Goal: Task Accomplishment & Management: Manage account settings

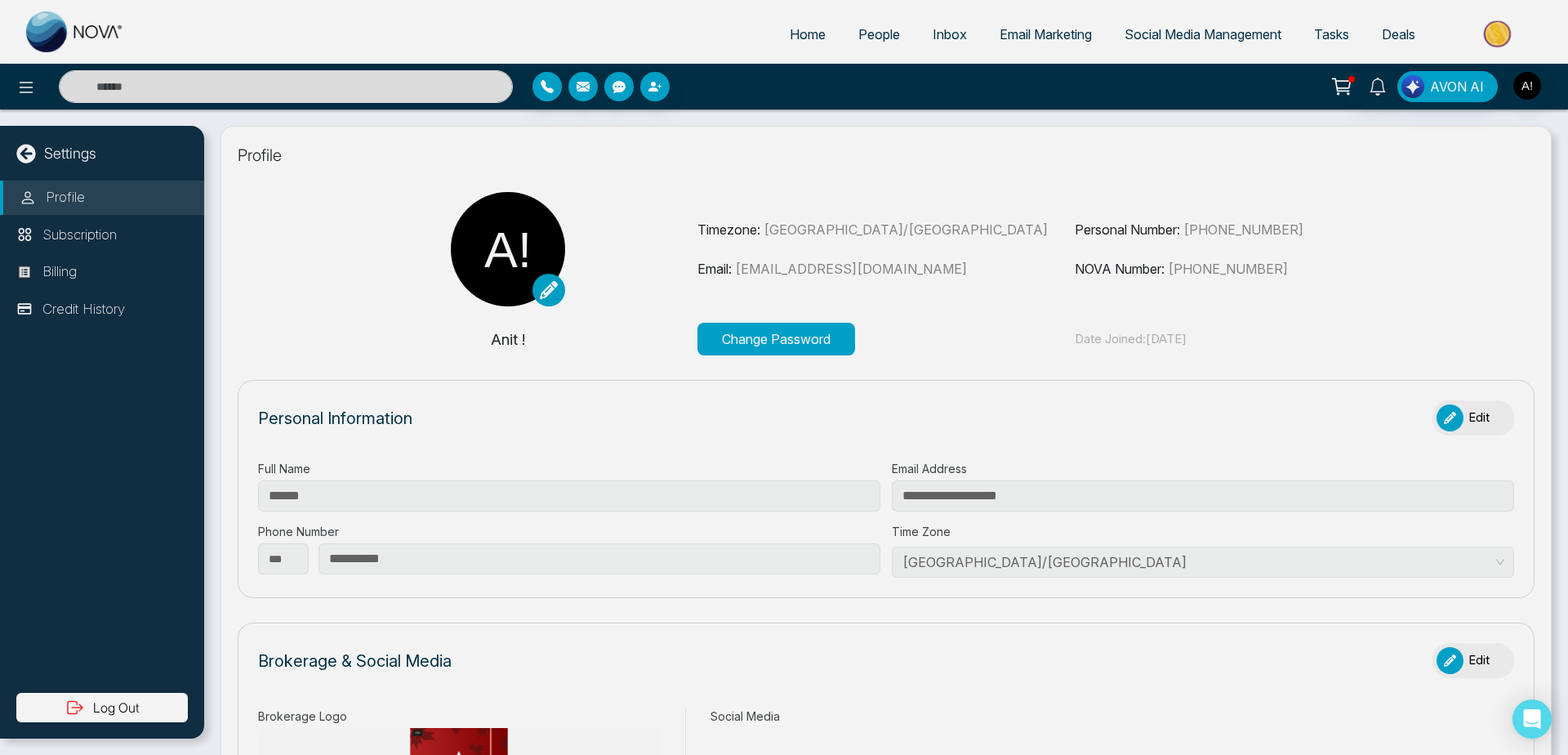
select select "***"
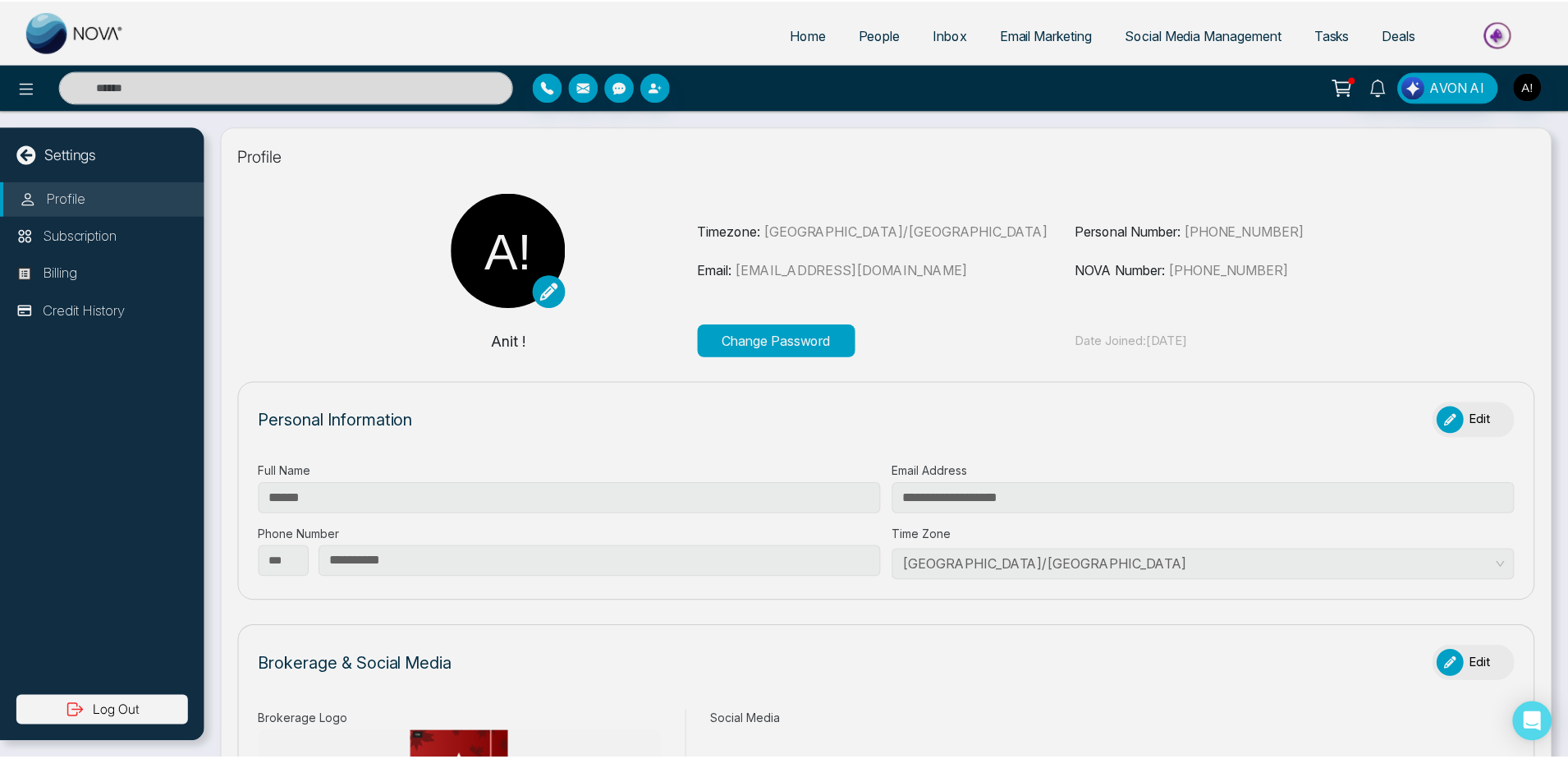
scroll to position [9, 0]
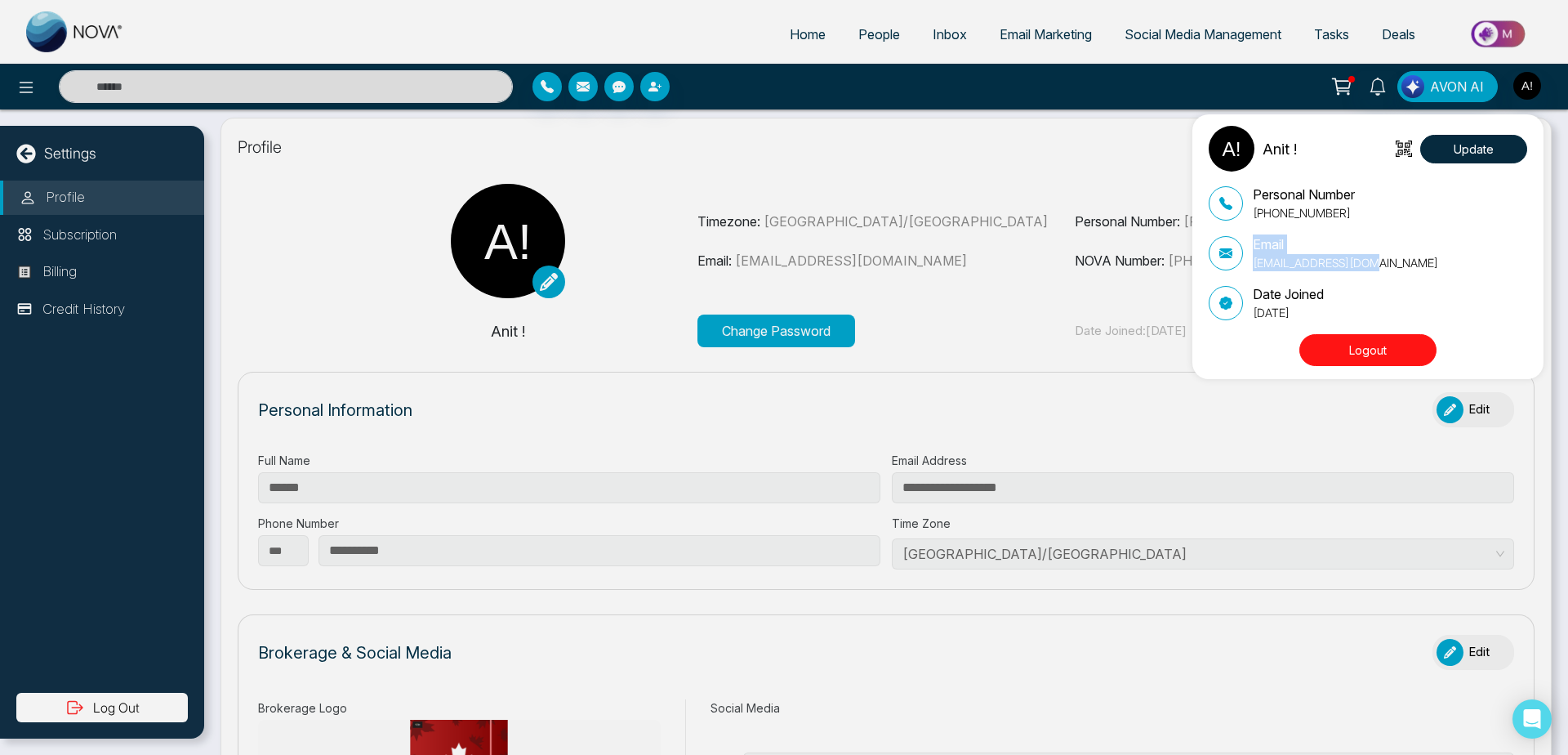
drag, startPoint x: 1374, startPoint y: 266, endPoint x: 1227, endPoint y: 267, distance: 147.0
click at [1227, 267] on div "Email [EMAIL_ADDRESS][DOMAIN_NAME]" at bounding box center [1368, 252] width 319 height 37
click at [785, 40] on div "Anit ! Update Personal Number [PHONE_NUMBER] Email [EMAIL_ADDRESS][DOMAIN_NAME]…" at bounding box center [784, 378] width 1568 height 755
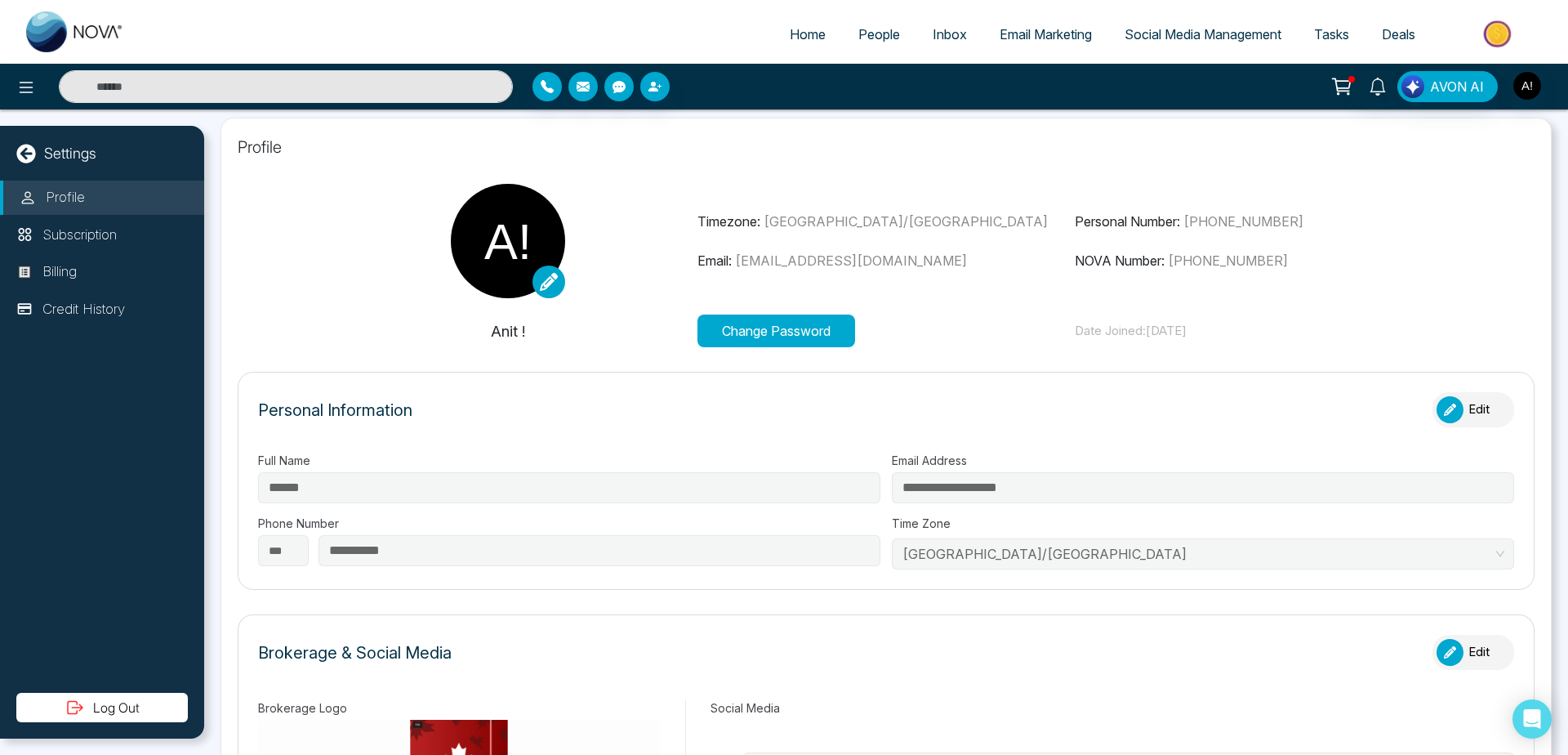
click at [790, 40] on span "Home" at bounding box center [808, 34] width 36 height 16
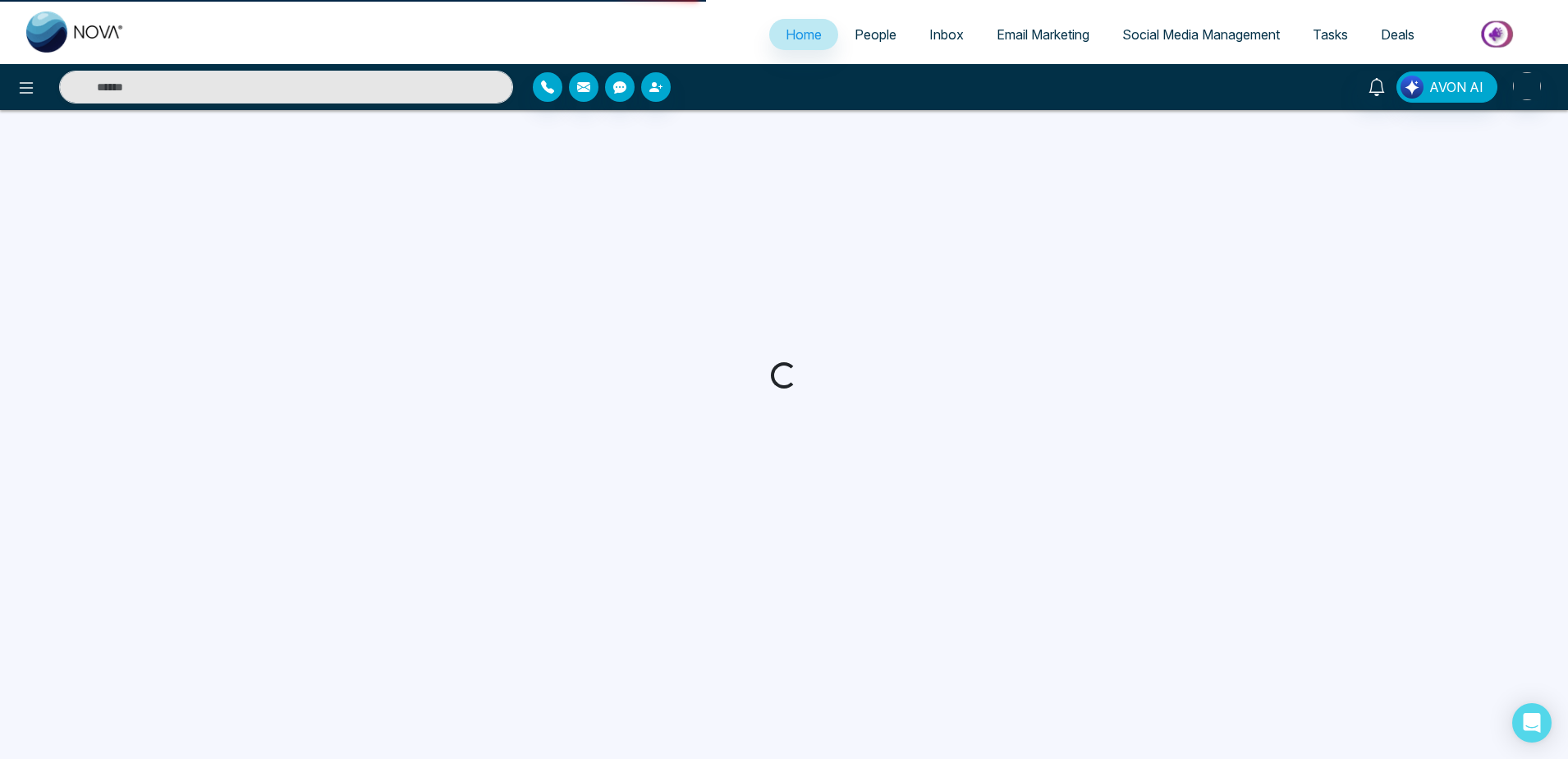
select select "*"
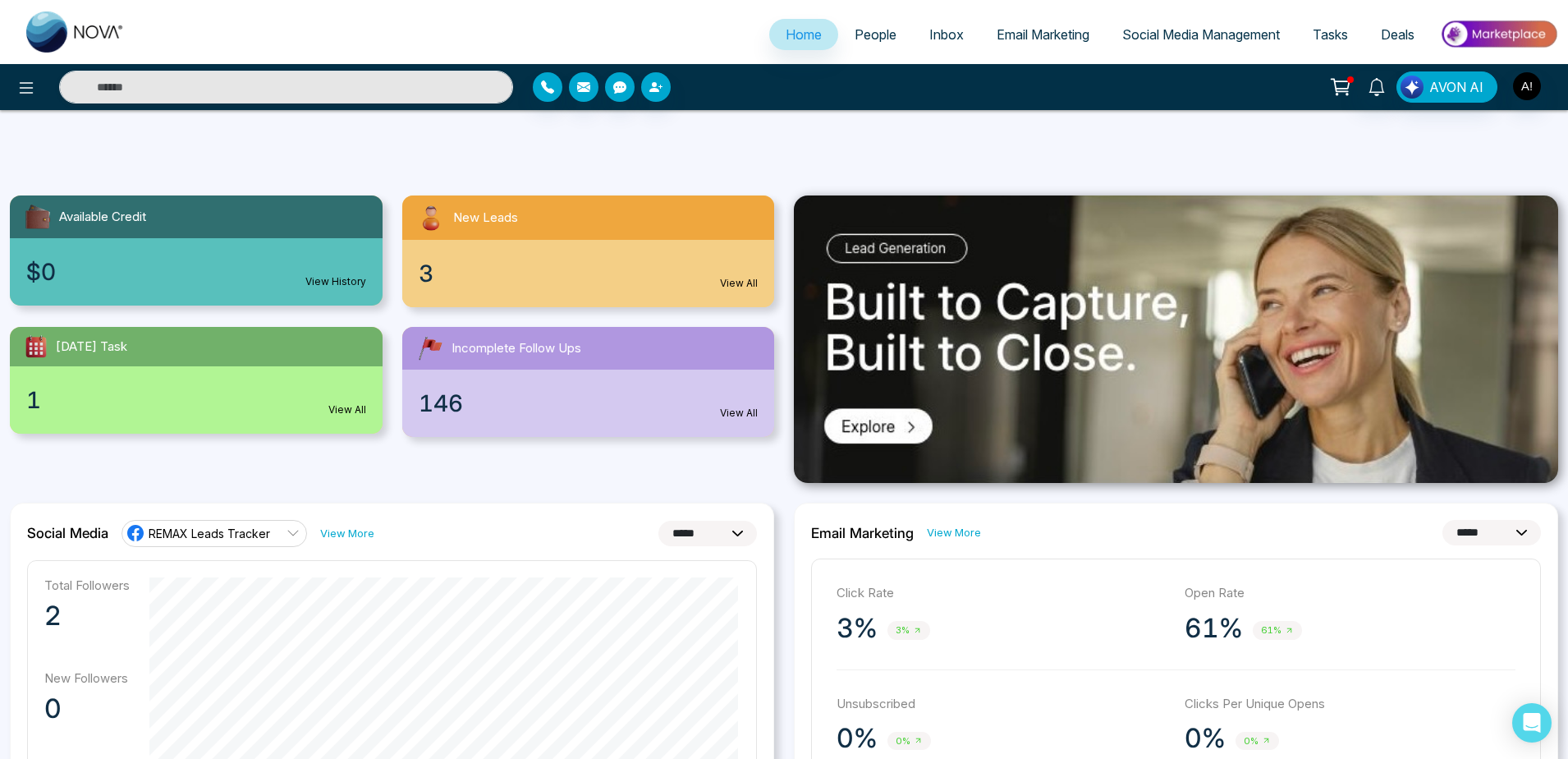
scroll to position [310, 0]
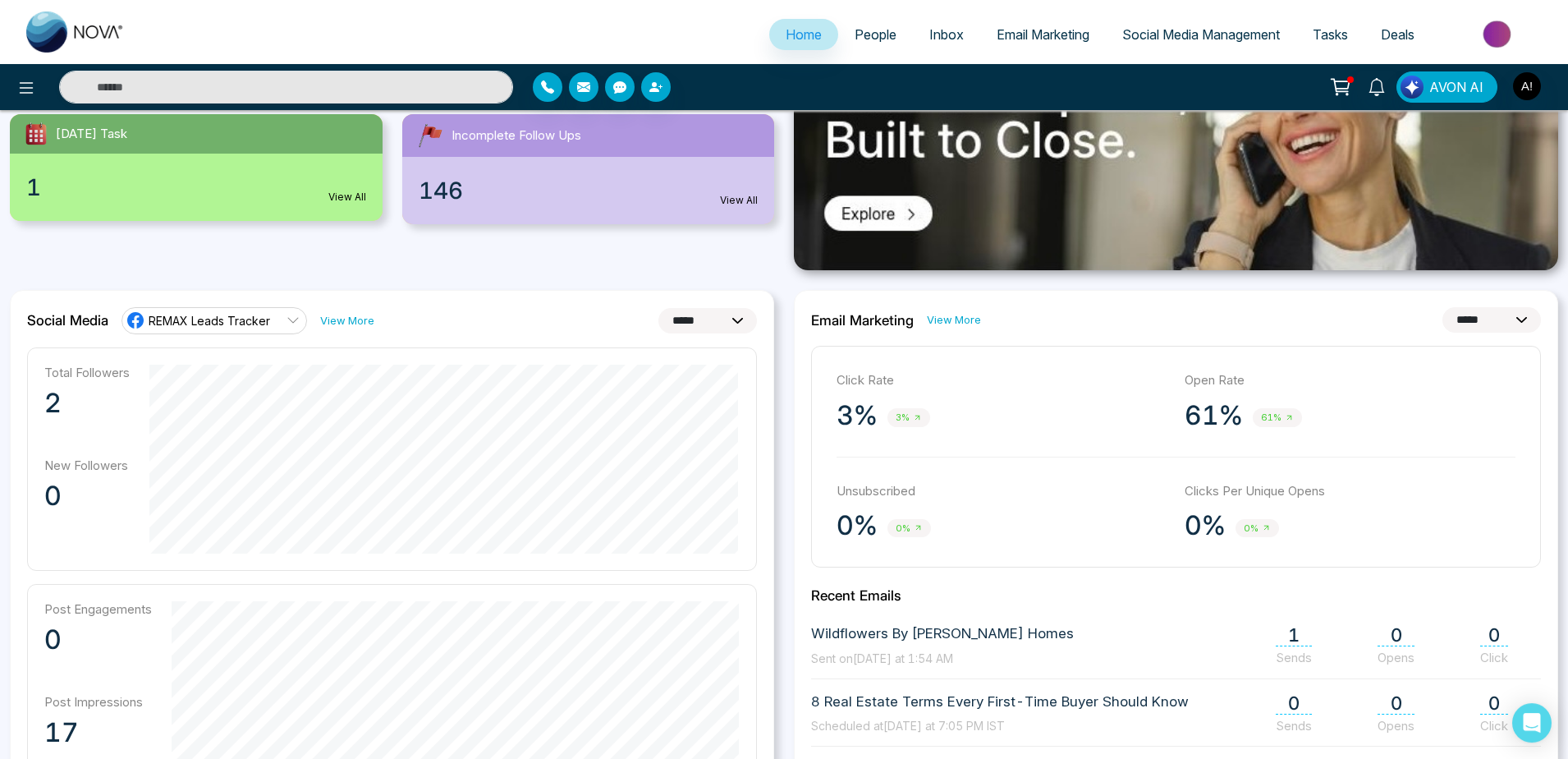
drag, startPoint x: 144, startPoint y: 318, endPoint x: 293, endPoint y: 311, distance: 149.2
click at [293, 311] on link "REMAX Leads Tracker" at bounding box center [214, 320] width 186 height 27
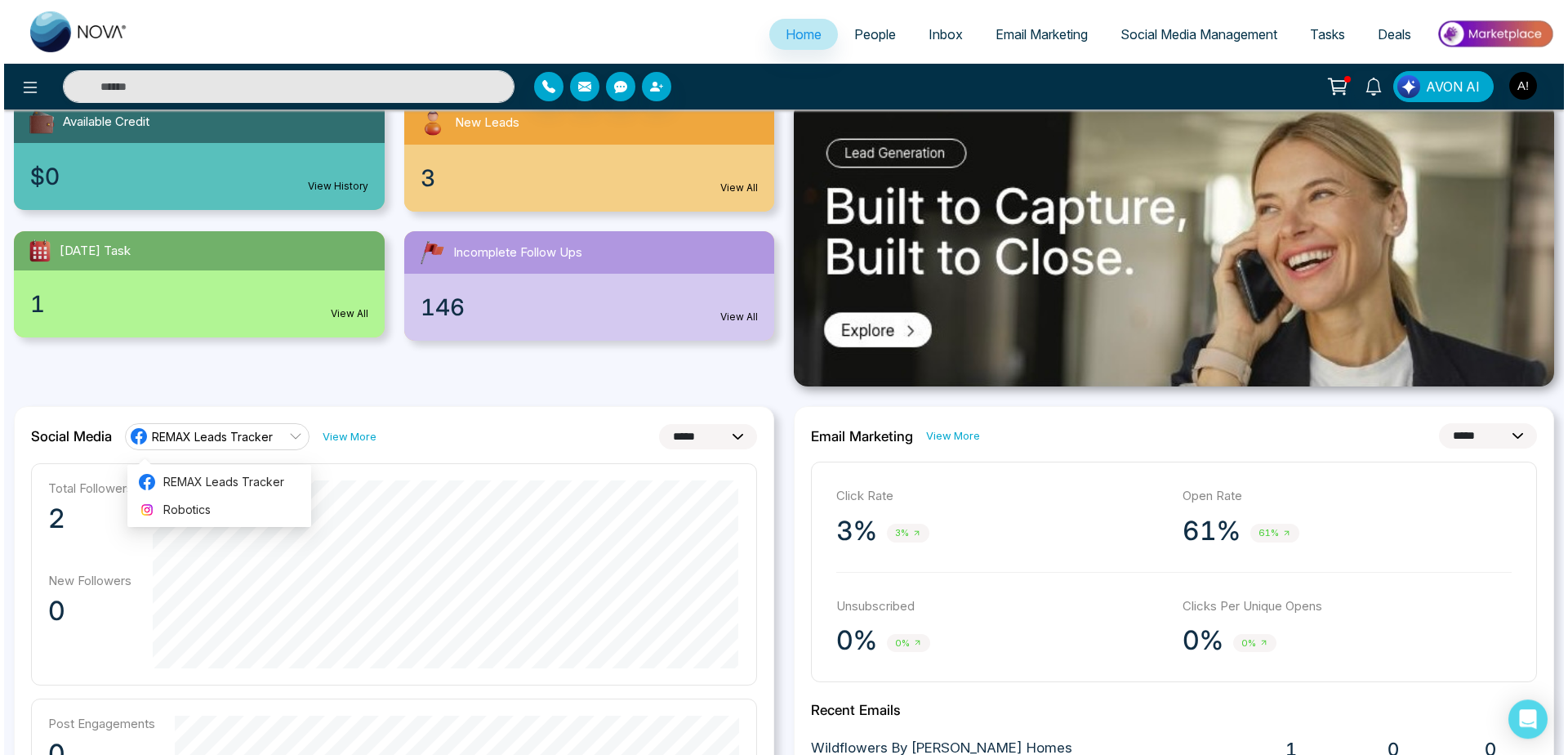
scroll to position [188, 0]
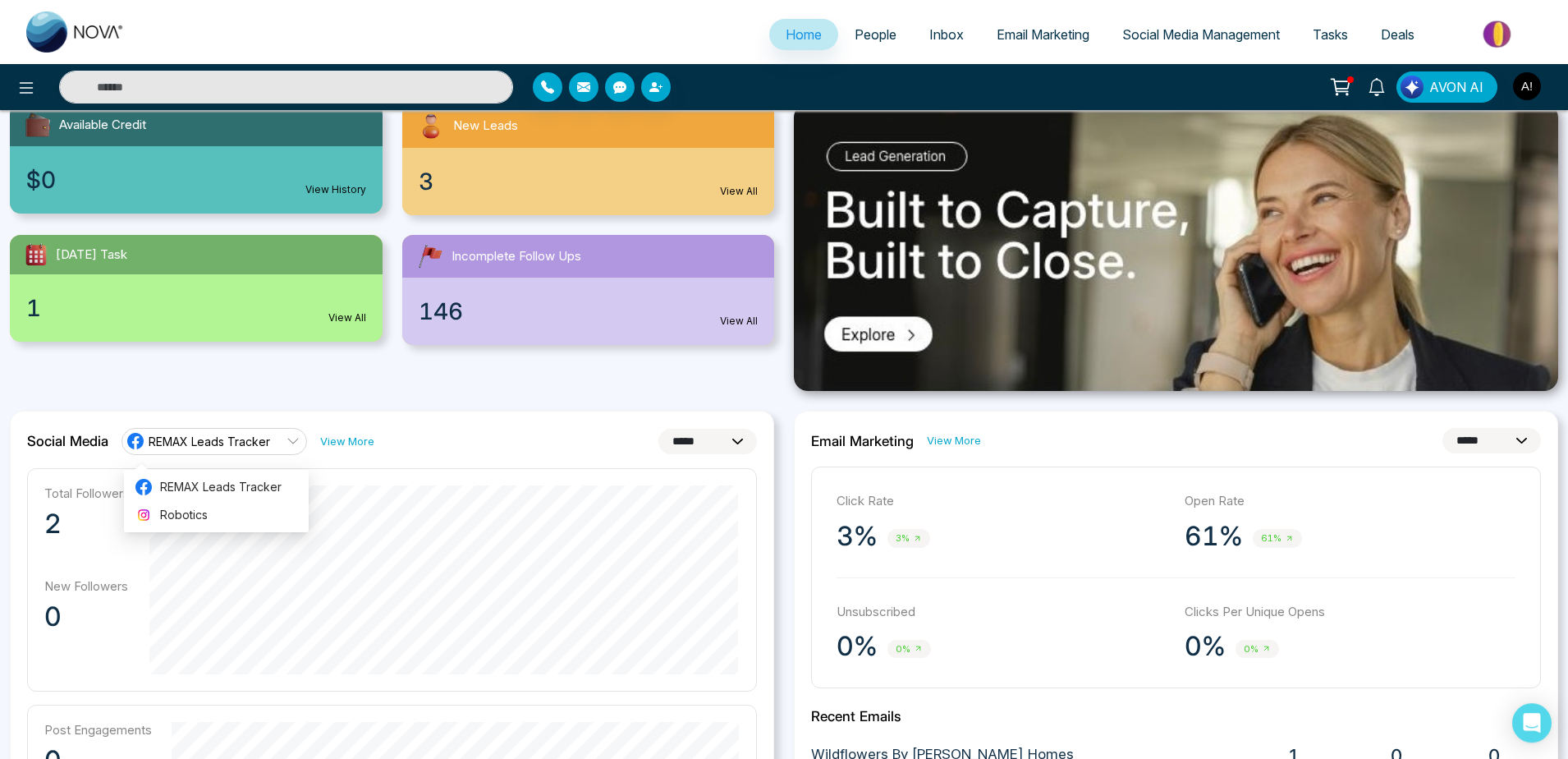
click at [1534, 87] on img "button" at bounding box center [1526, 86] width 28 height 28
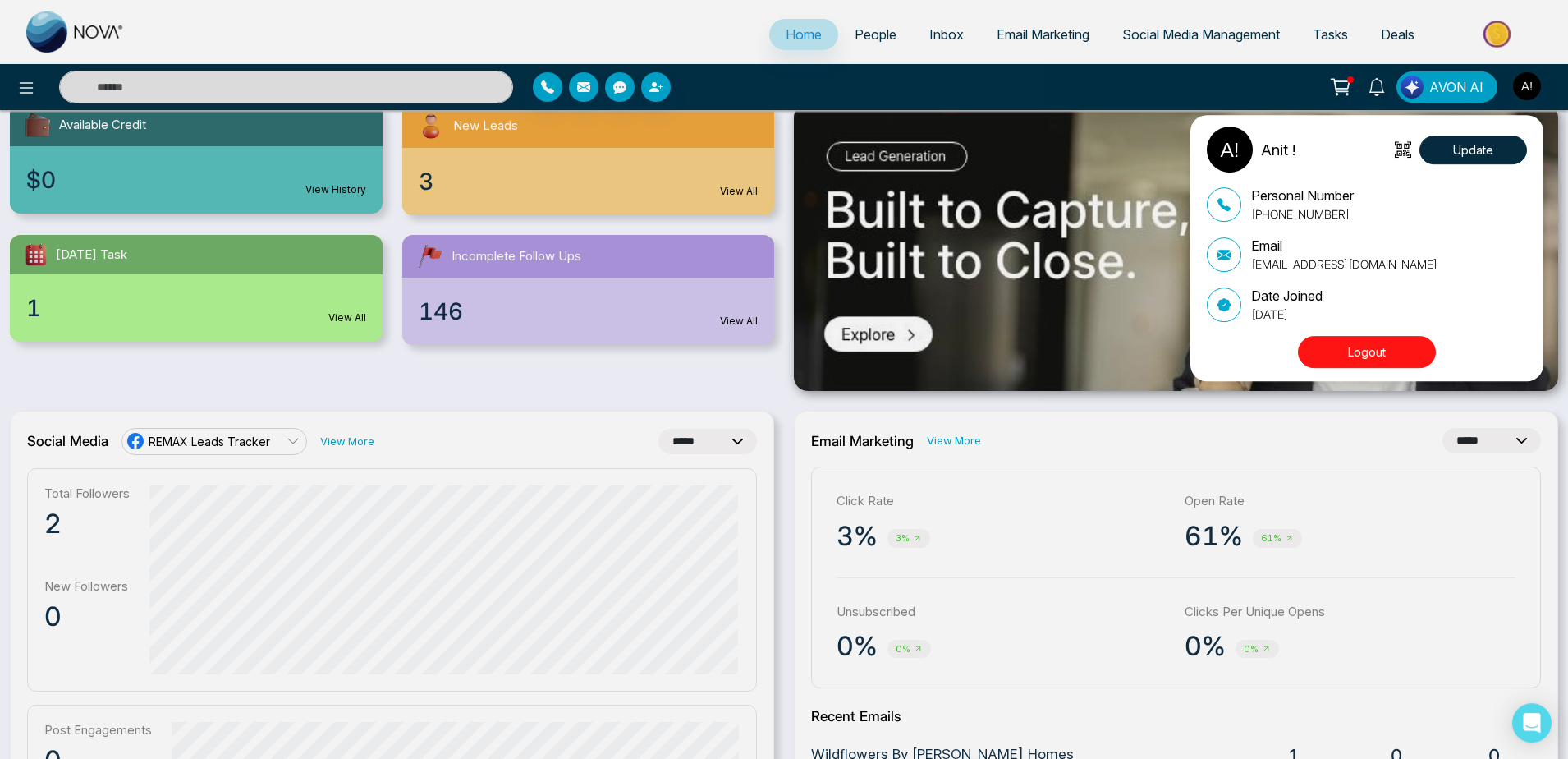
click at [21, 75] on div "Anit ! Update Personal Number [PHONE_NUMBER] Email [EMAIL_ADDRESS][DOMAIN_NAME]…" at bounding box center [784, 380] width 1568 height 759
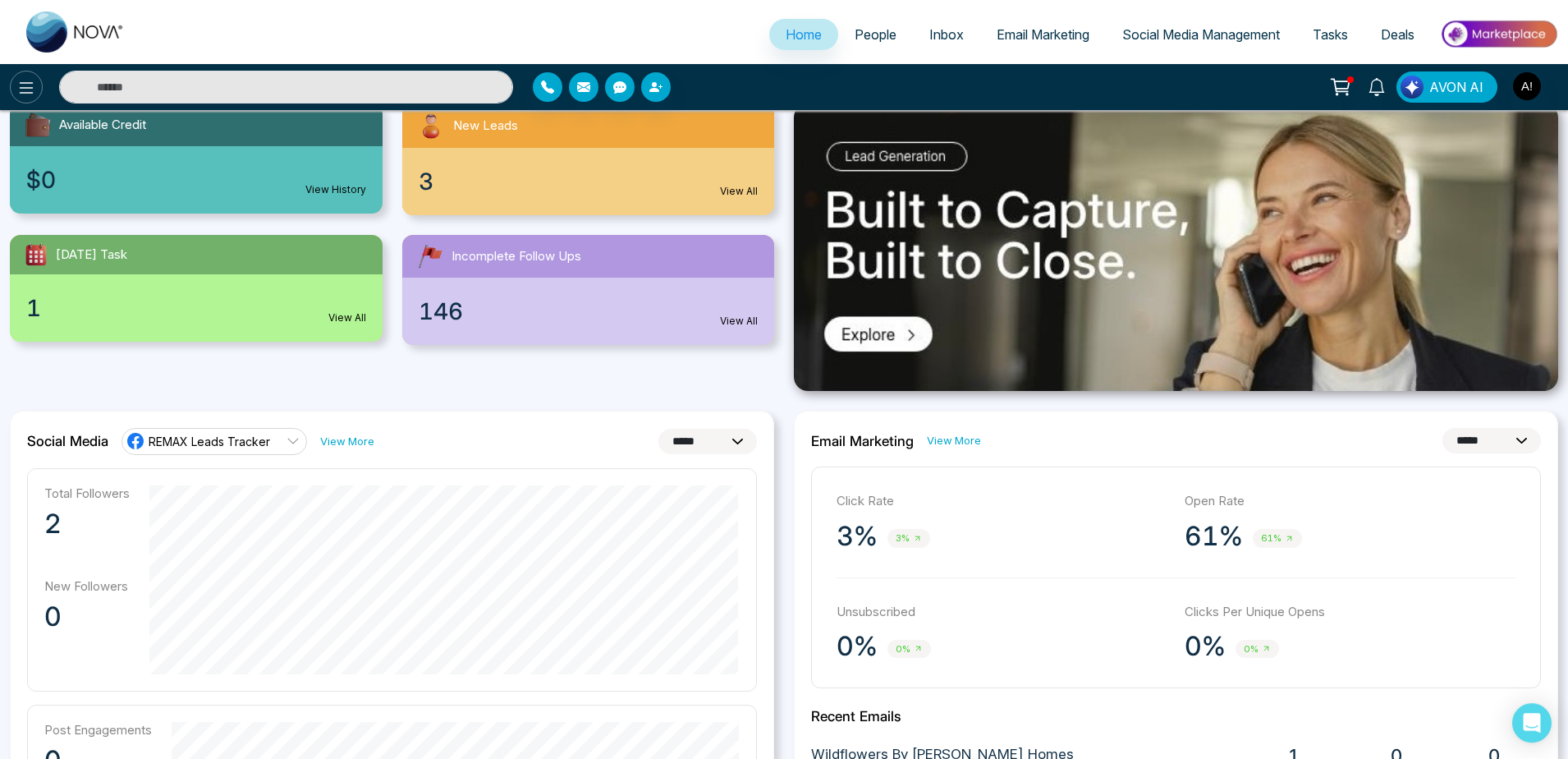
click at [30, 94] on icon at bounding box center [26, 88] width 20 height 20
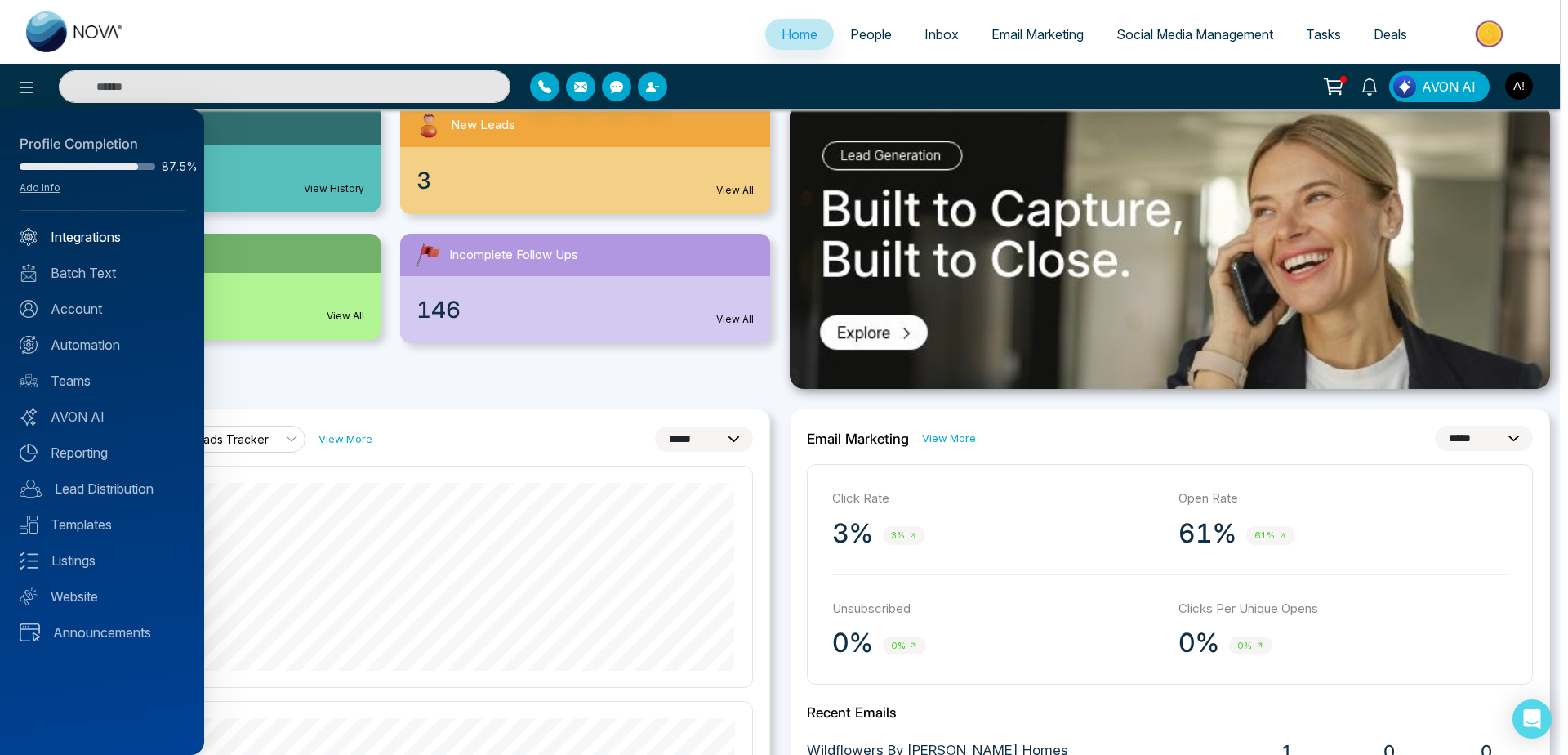
click at [107, 234] on link "Integrations" at bounding box center [102, 236] width 165 height 20
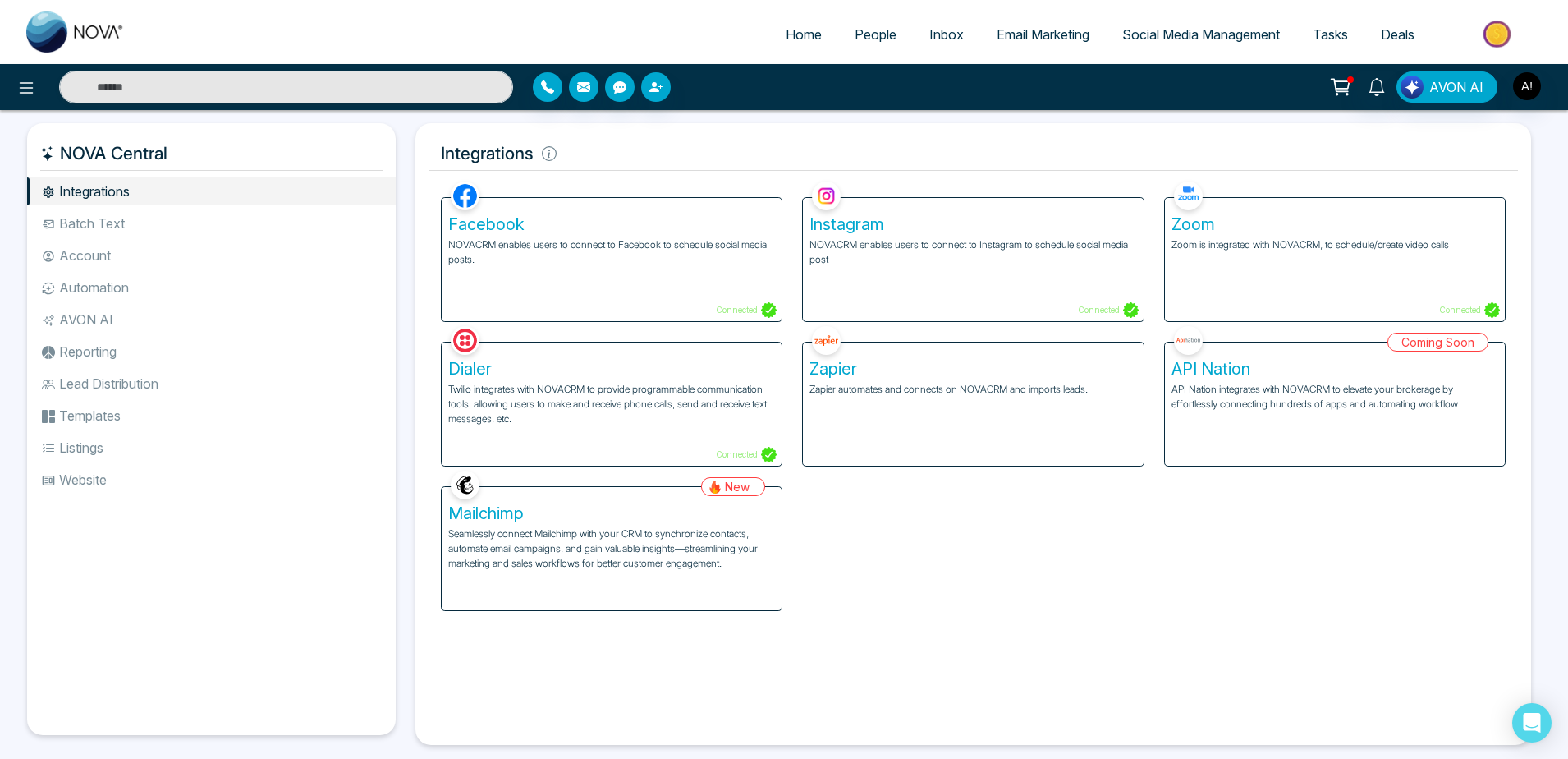
click at [693, 254] on p "NOVACRM enables users to connect to Facebook to schedule social media posts." at bounding box center [611, 252] width 327 height 30
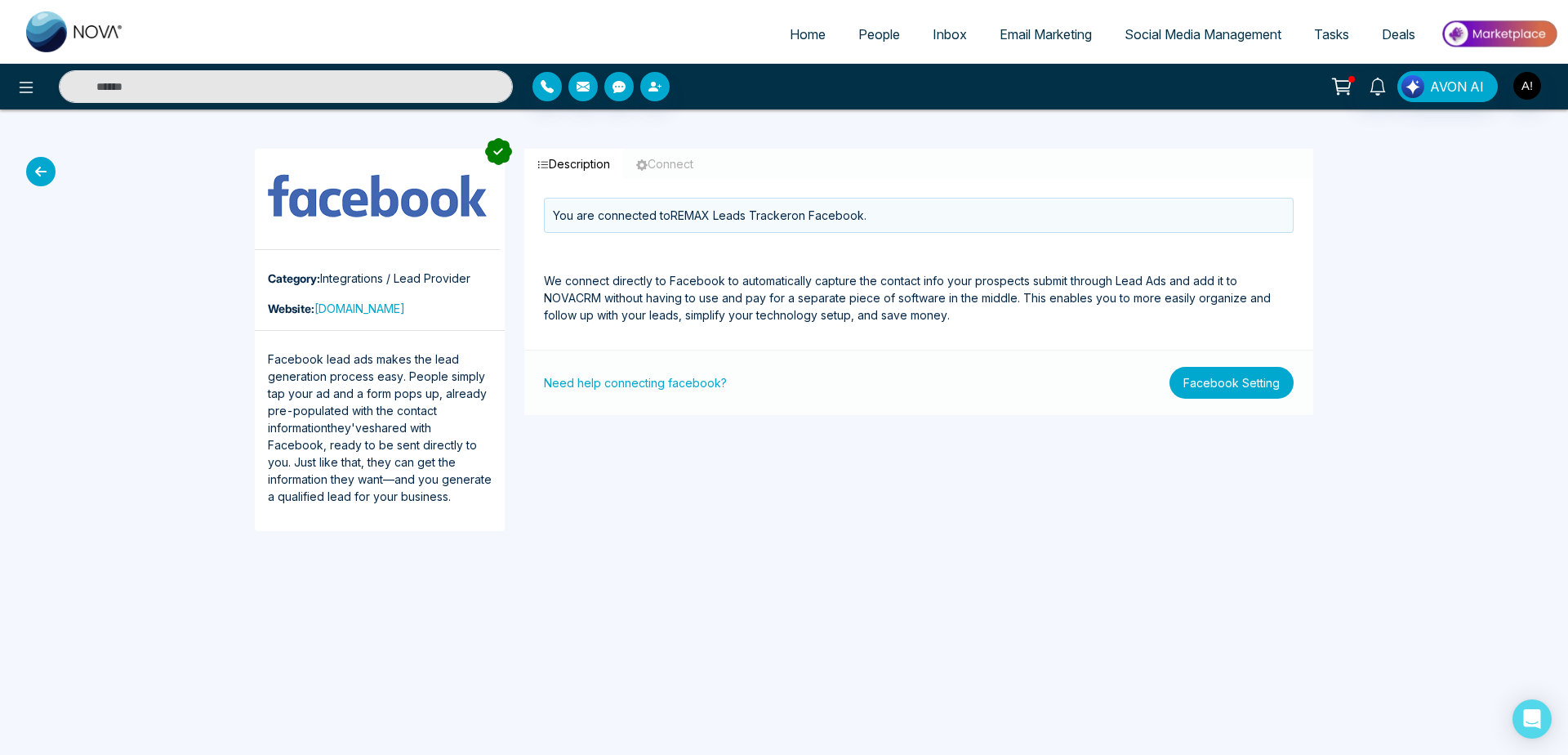
click at [1235, 392] on button "Facebook Setting" at bounding box center [1231, 383] width 124 height 32
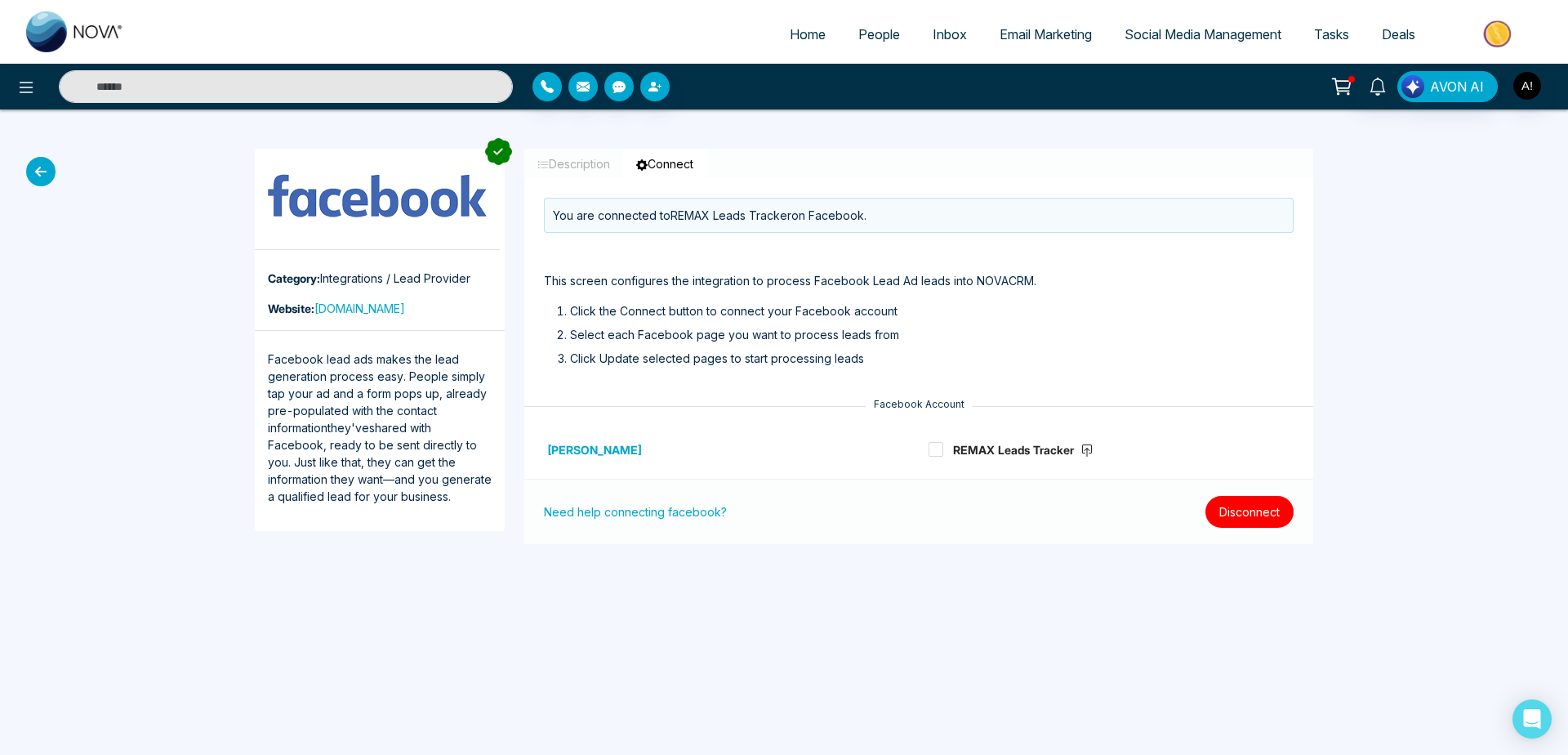
click at [1263, 504] on button "Disconnect" at bounding box center [1249, 512] width 88 height 32
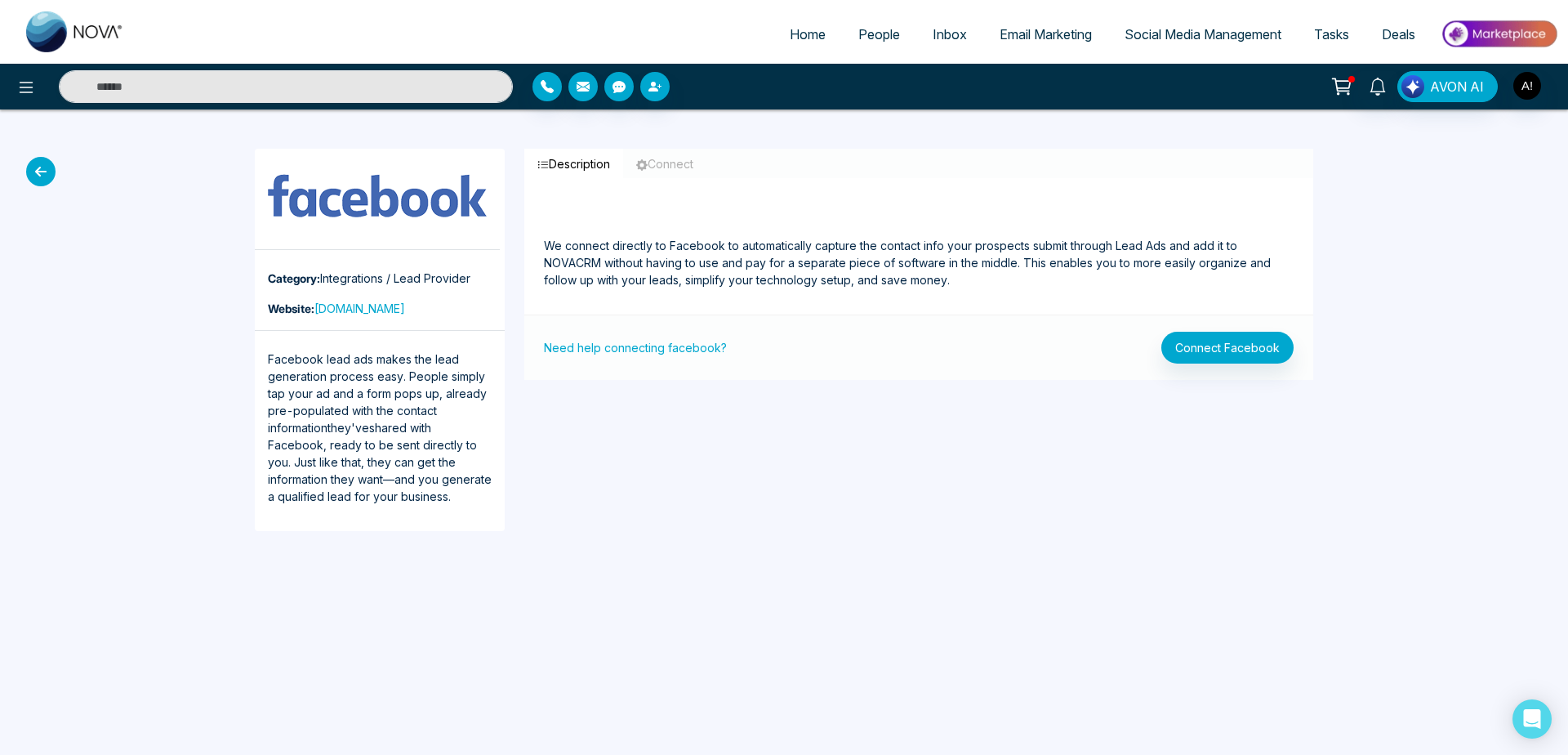
click at [807, 440] on div "Description Connect We connect directly to Facebook to automatically capture th…" at bounding box center [919, 340] width 809 height 382
click at [790, 29] on span "Home" at bounding box center [808, 34] width 36 height 16
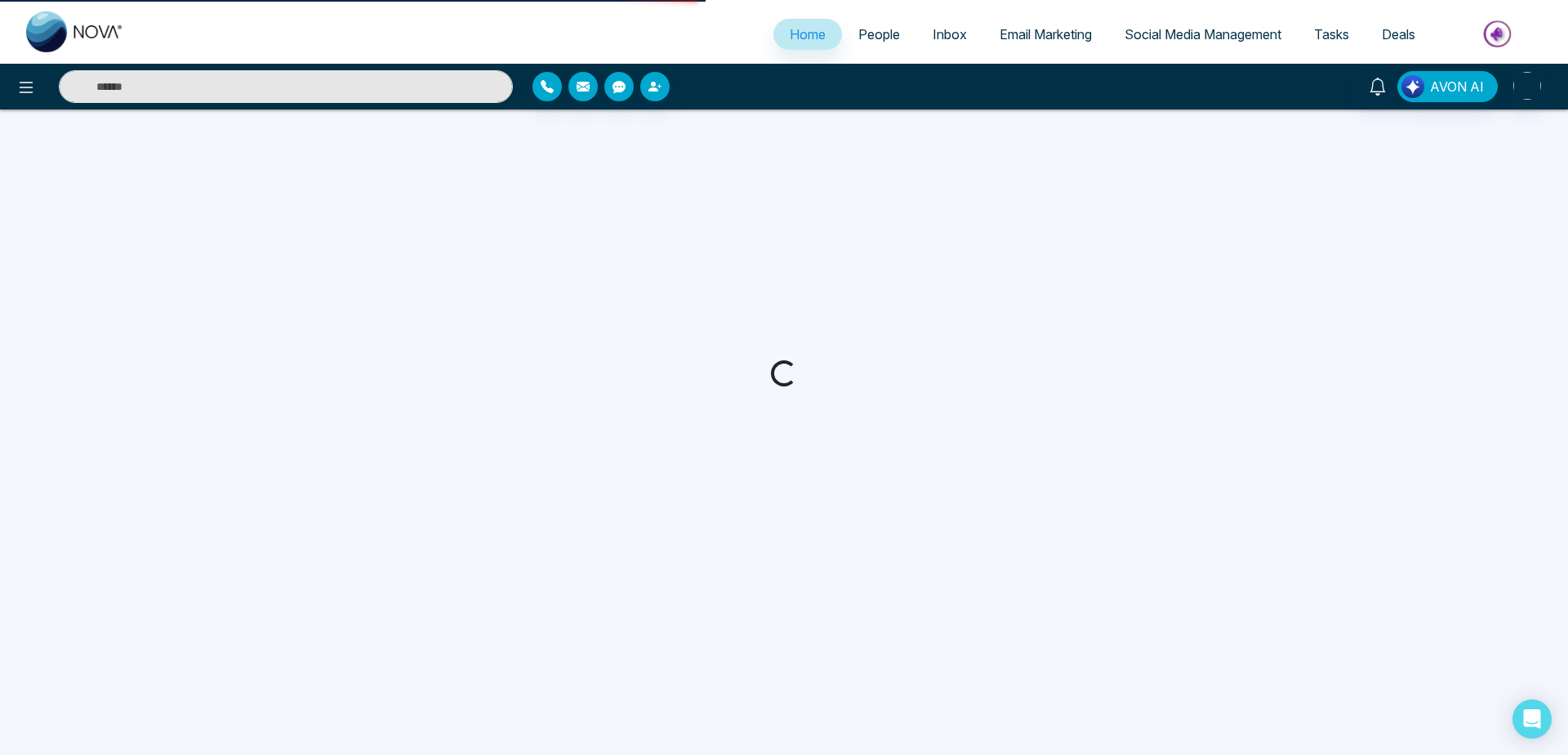
select select "*"
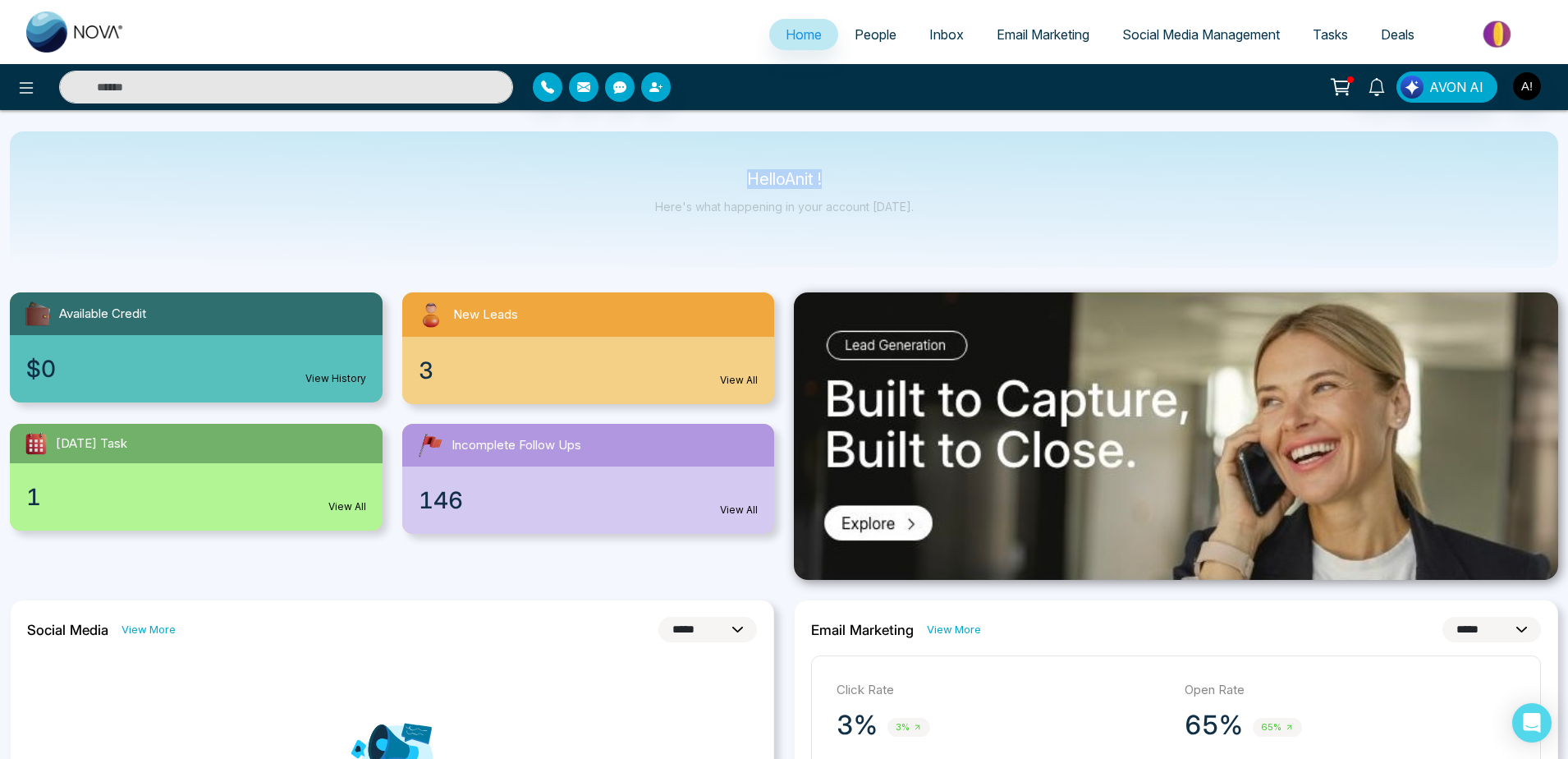
drag, startPoint x: 845, startPoint y: 182, endPoint x: 683, endPoint y: 170, distance: 162.4
click at [683, 170] on div "Hello Anit ! Here's what happening in your account [DATE]." at bounding box center [784, 199] width 1548 height 136
click at [1536, 103] on div "AVON AI" at bounding box center [784, 87] width 1568 height 32
click at [1526, 86] on img "button" at bounding box center [1526, 86] width 28 height 28
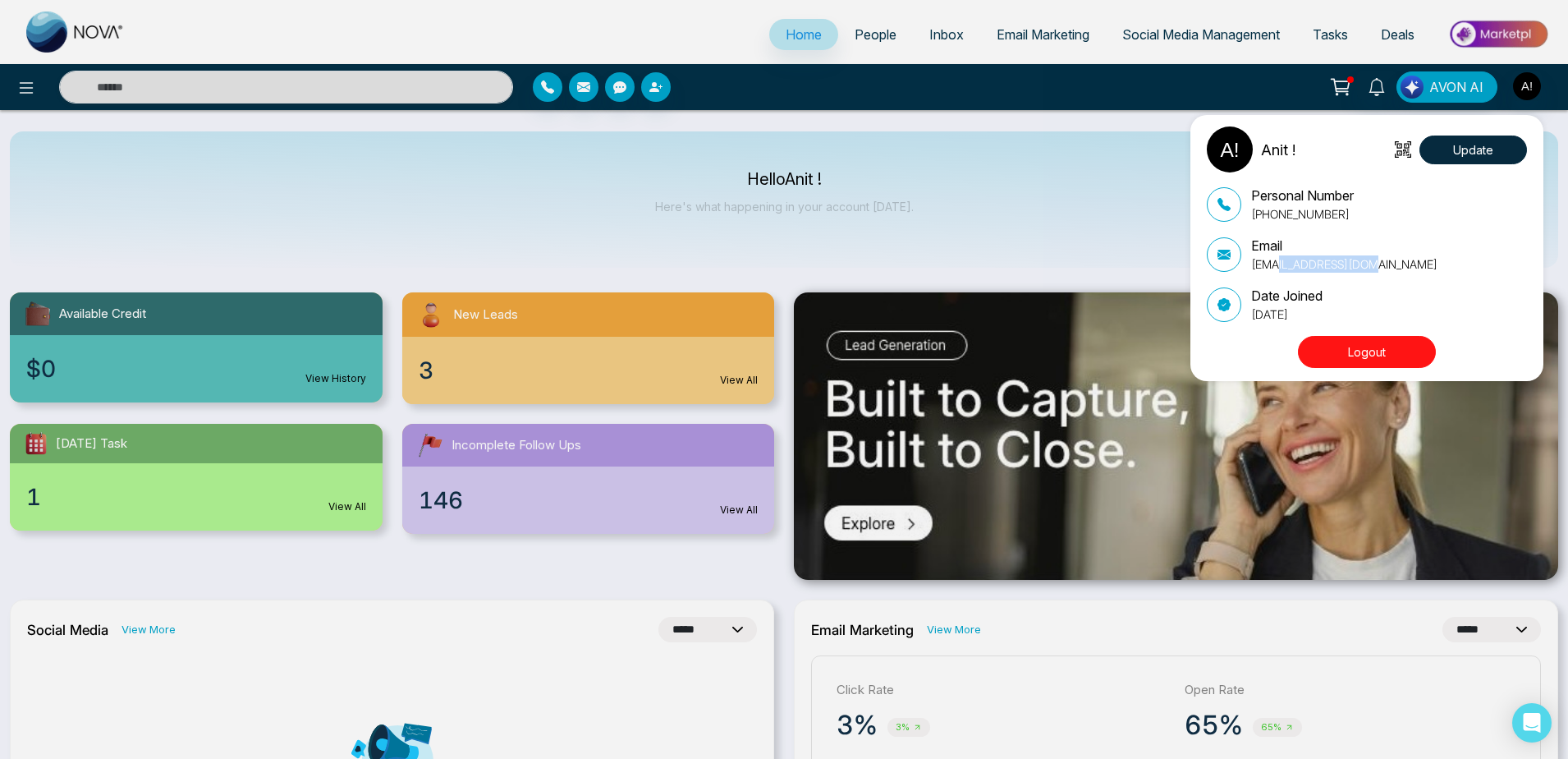
drag, startPoint x: 1273, startPoint y: 266, endPoint x: 1384, endPoint y: 275, distance: 111.4
click at [1384, 275] on div "Personal Number [PHONE_NUMBER] Email [EMAIL_ADDRESS][DOMAIN_NAME] Date Joined […" at bounding box center [1367, 255] width 320 height 137
click at [1014, 249] on div "Anit ! Update Personal Number [PHONE_NUMBER] Email [EMAIL_ADDRESS][DOMAIN_NAME]…" at bounding box center [784, 380] width 1568 height 759
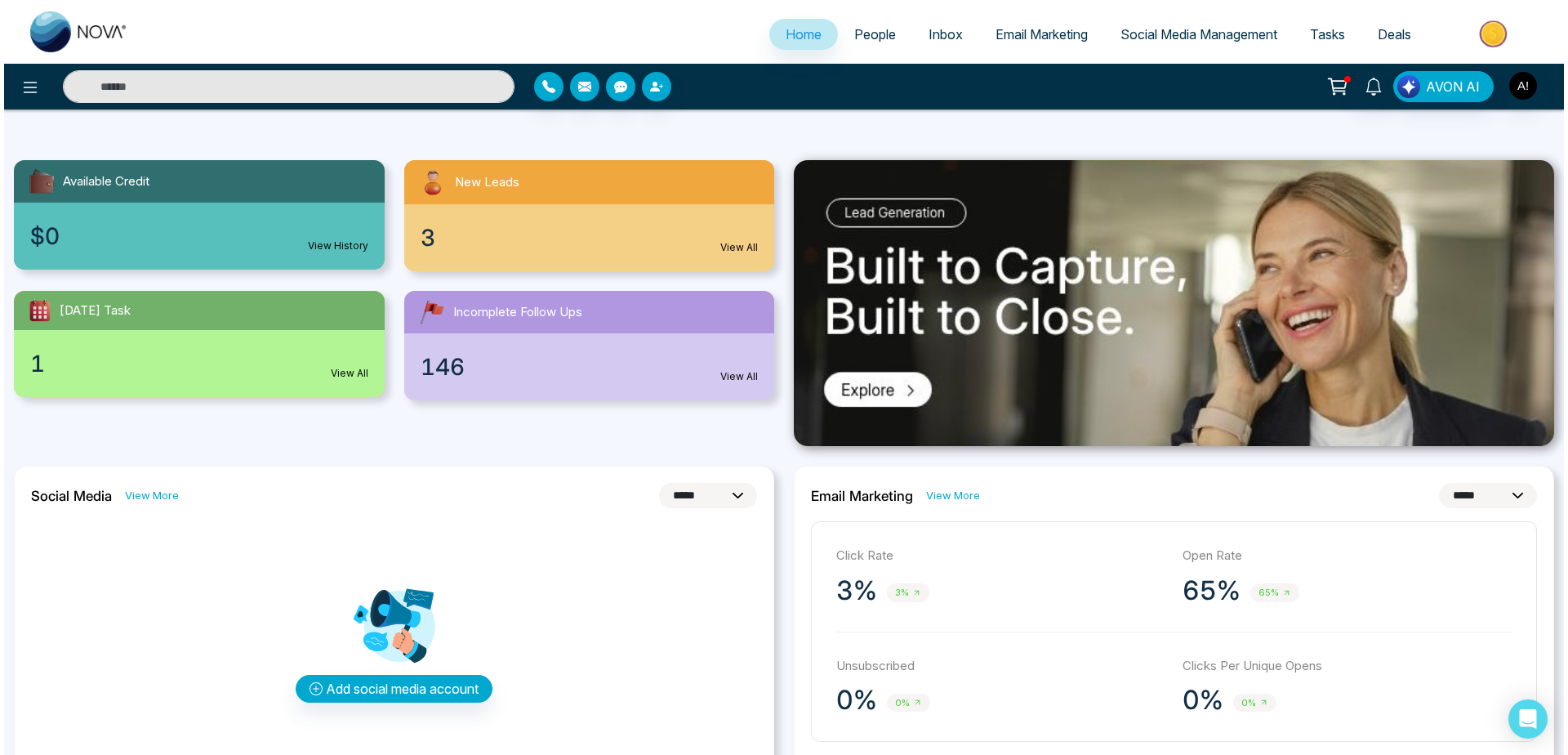
scroll to position [248, 0]
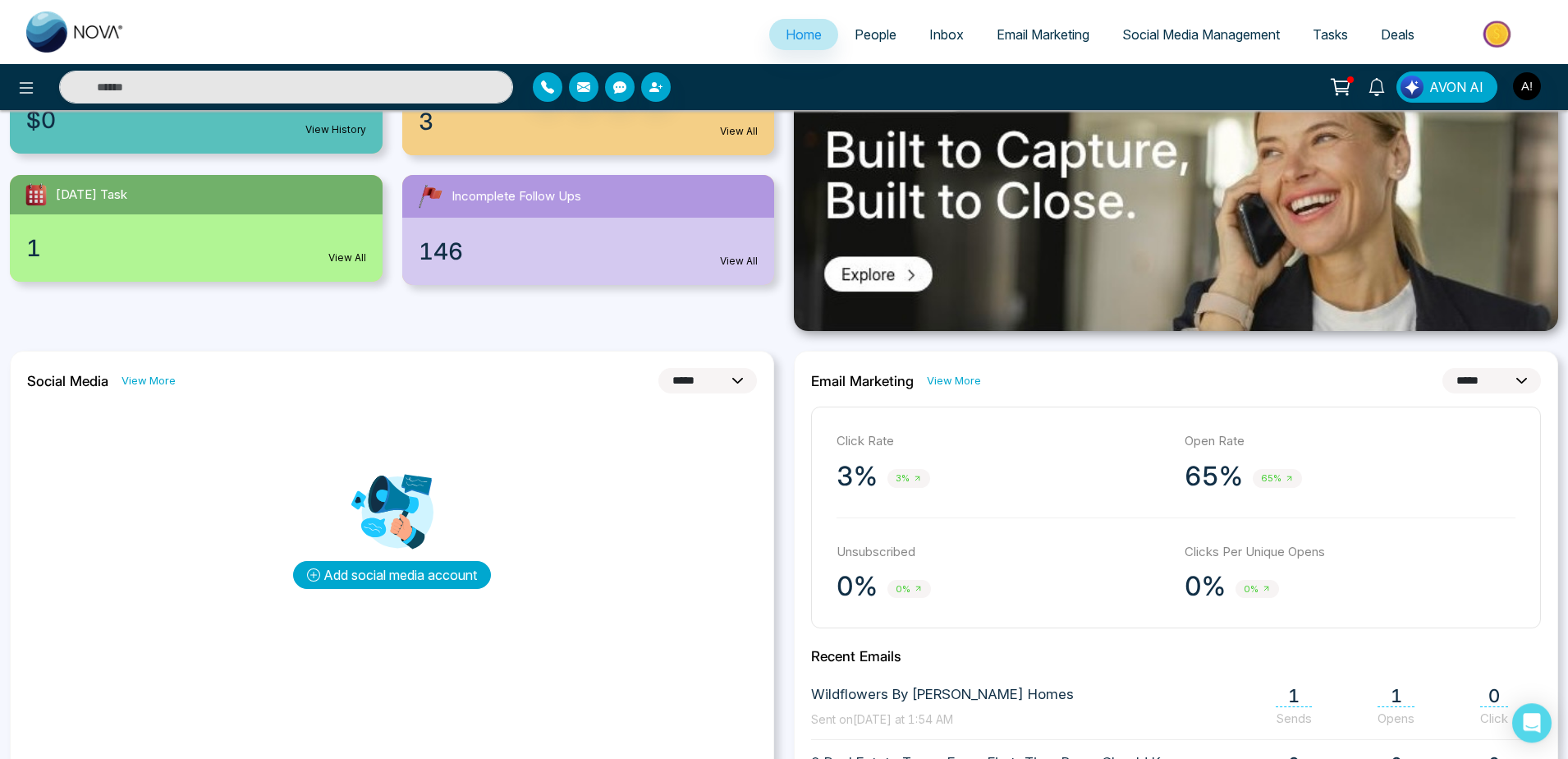
click at [419, 576] on button "Add social media account" at bounding box center [392, 574] width 198 height 28
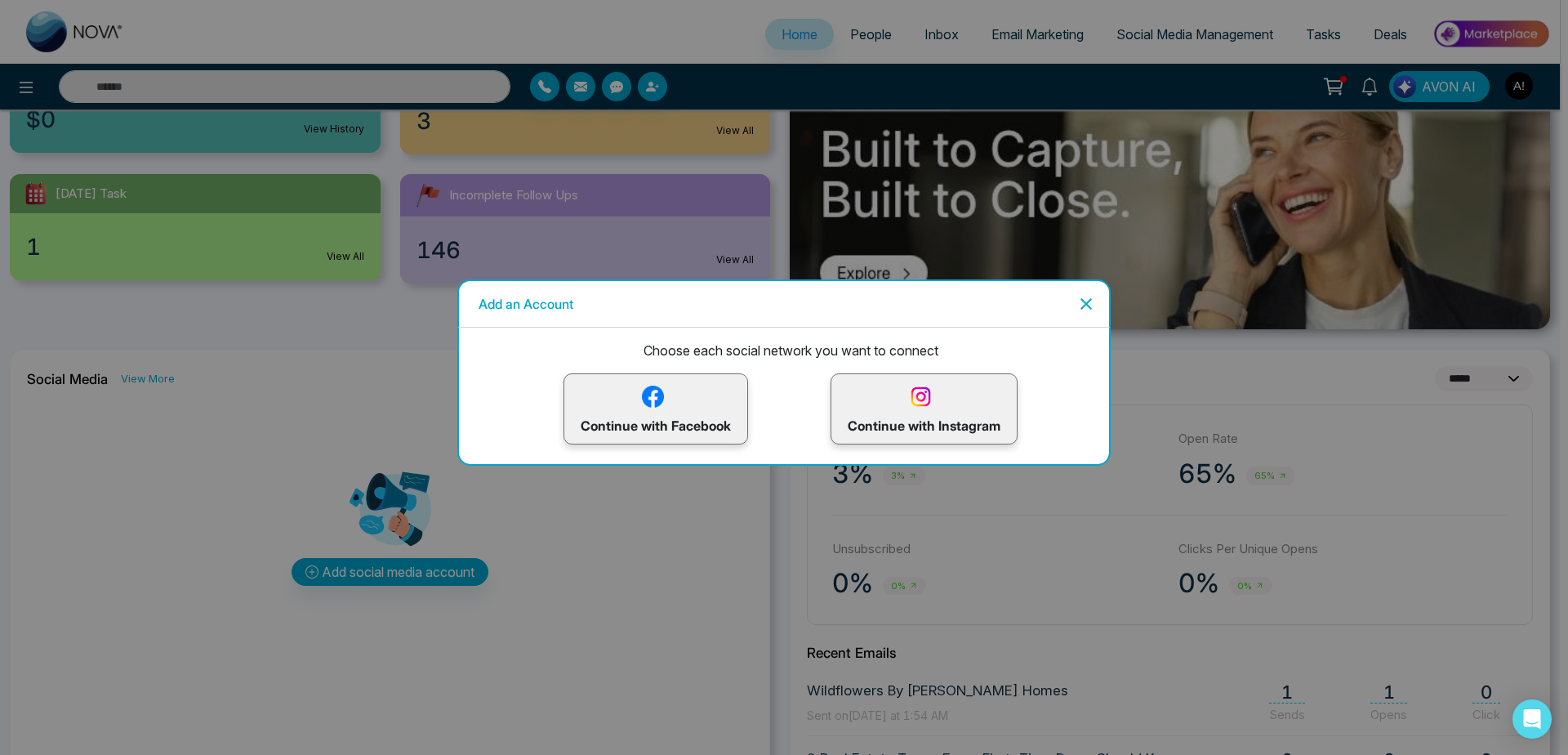
click at [878, 408] on p "Continue with Instagram" at bounding box center [923, 409] width 153 height 53
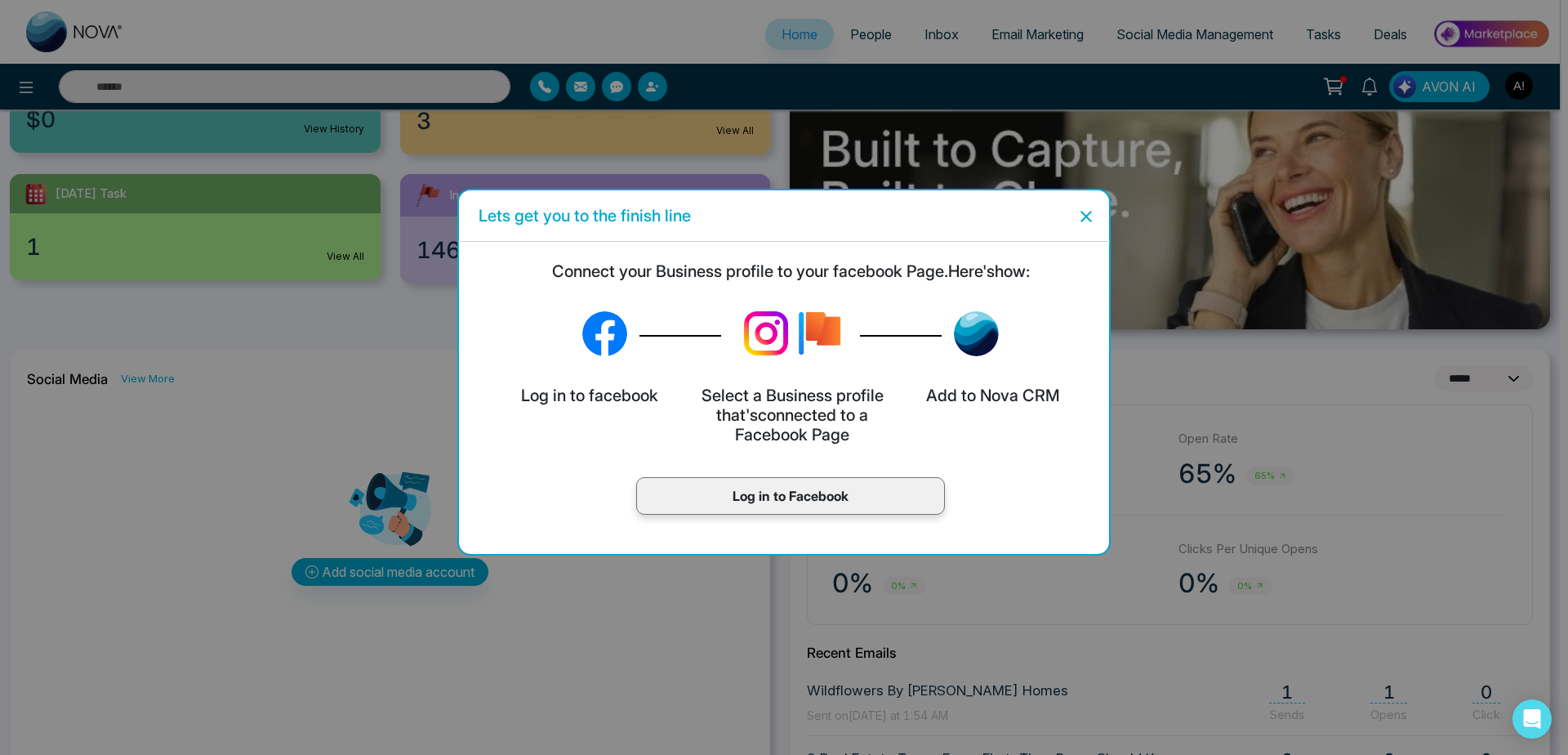
click at [722, 504] on p "Log in to Facebook" at bounding box center [790, 495] width 274 height 20
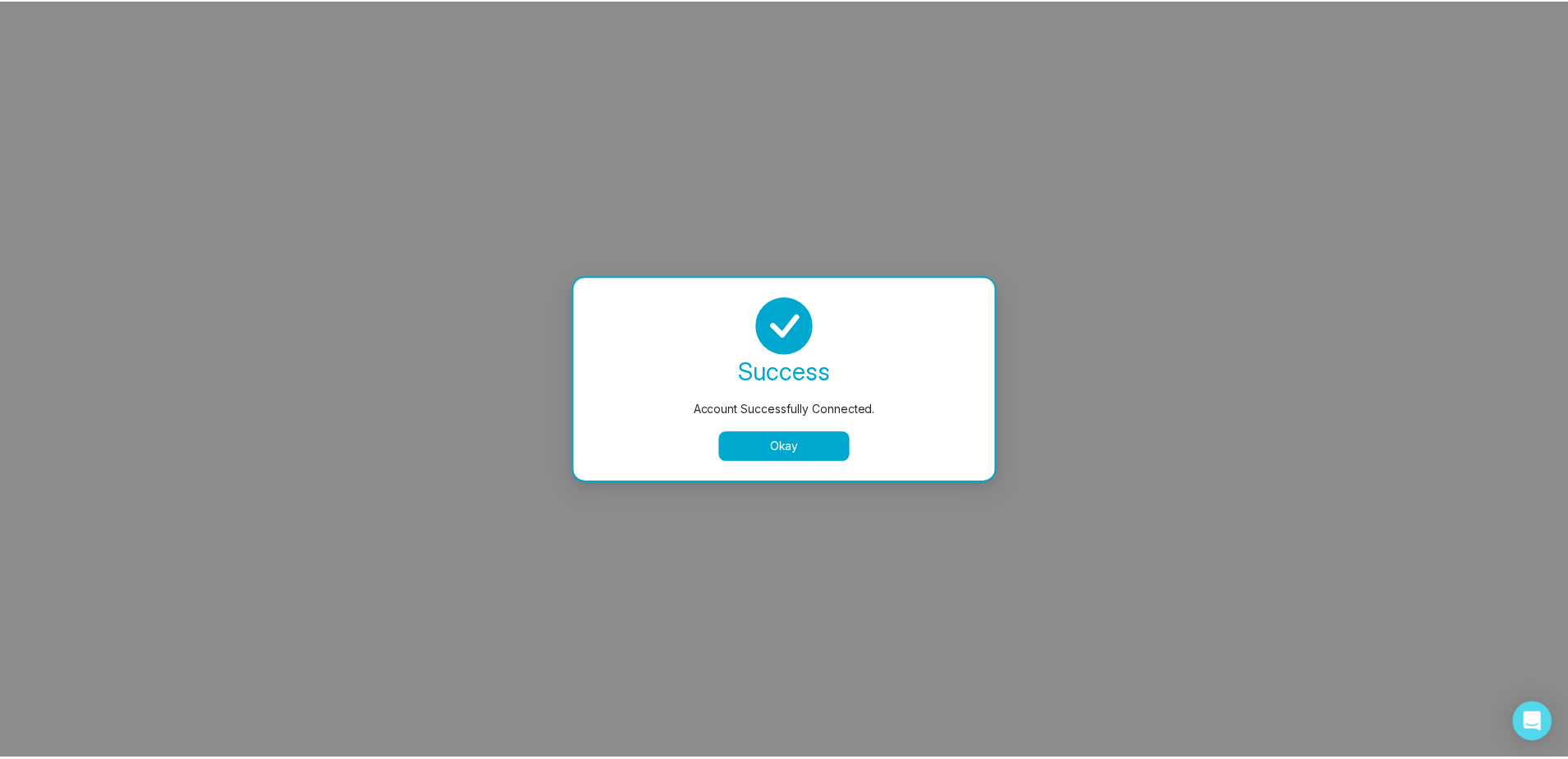
scroll to position [0, 0]
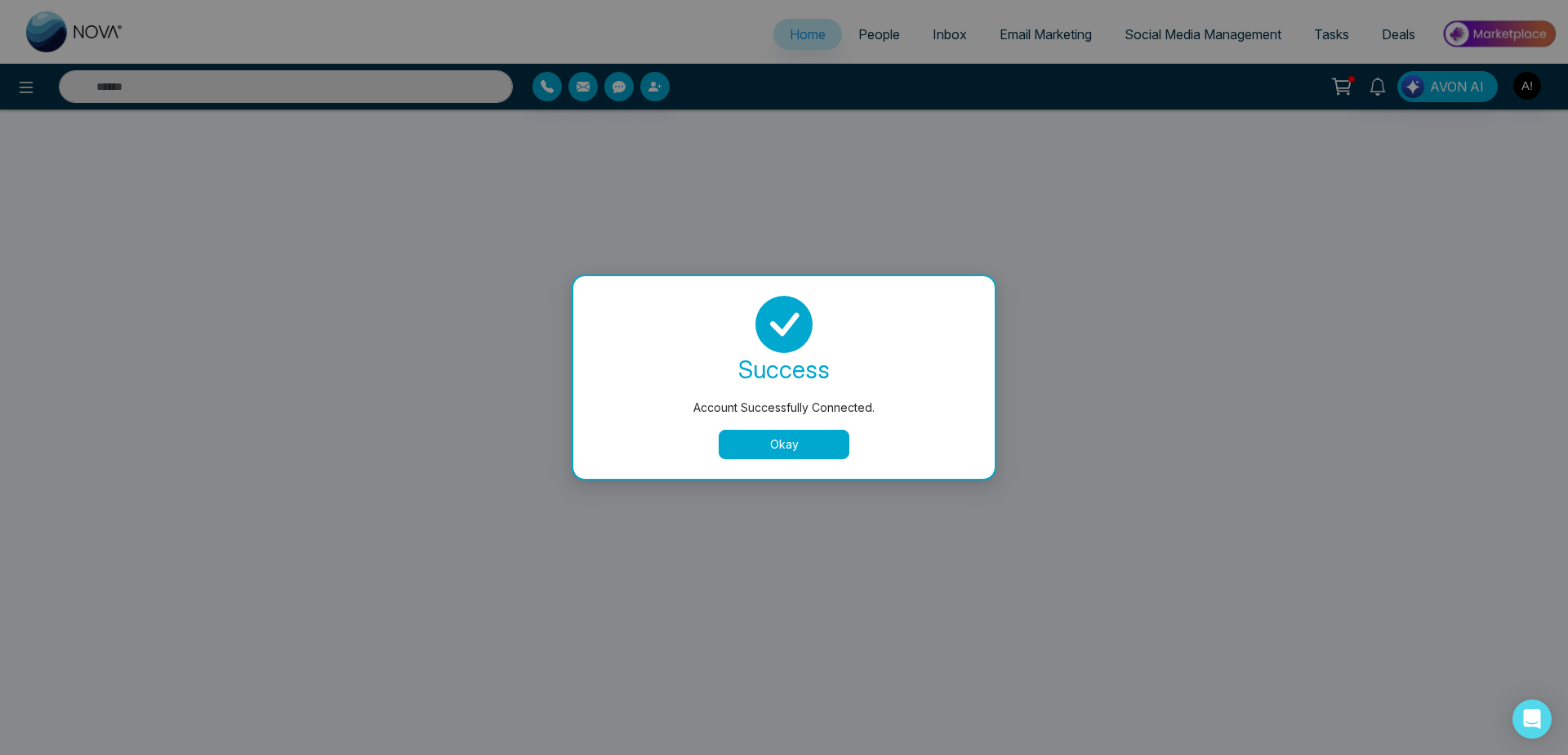
select select "*"
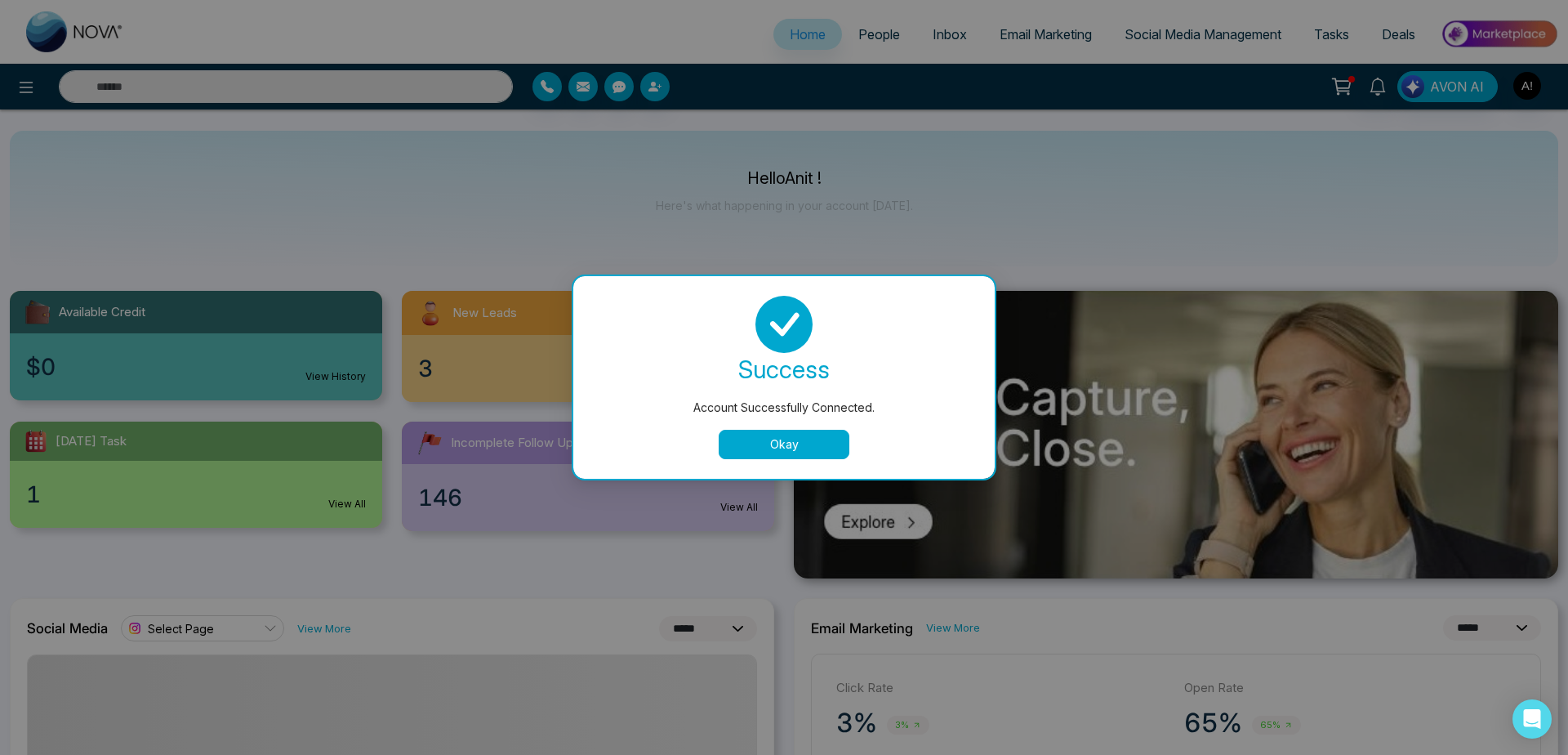
click at [809, 445] on button "Okay" at bounding box center [784, 444] width 131 height 29
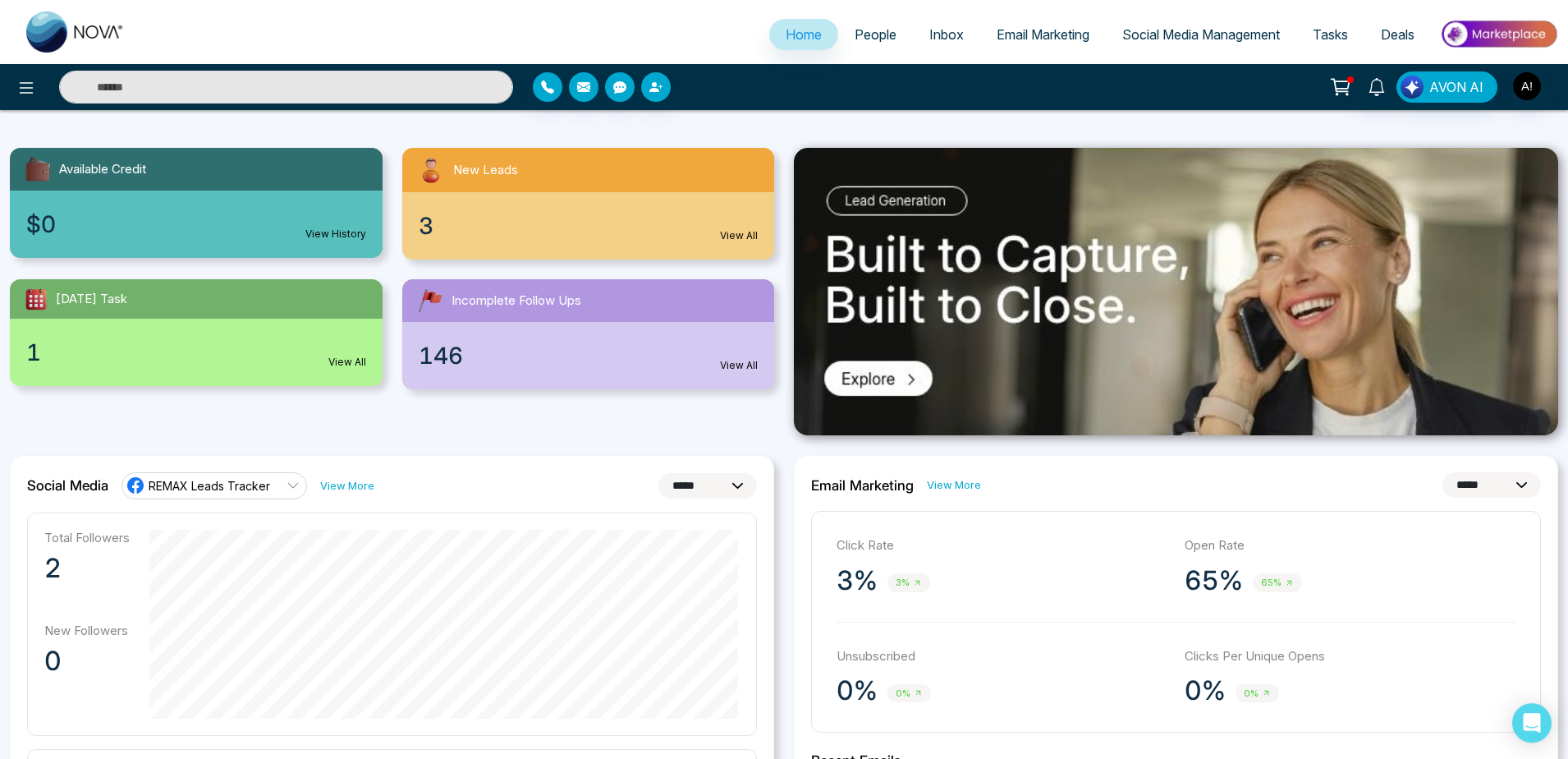
scroll to position [176, 0]
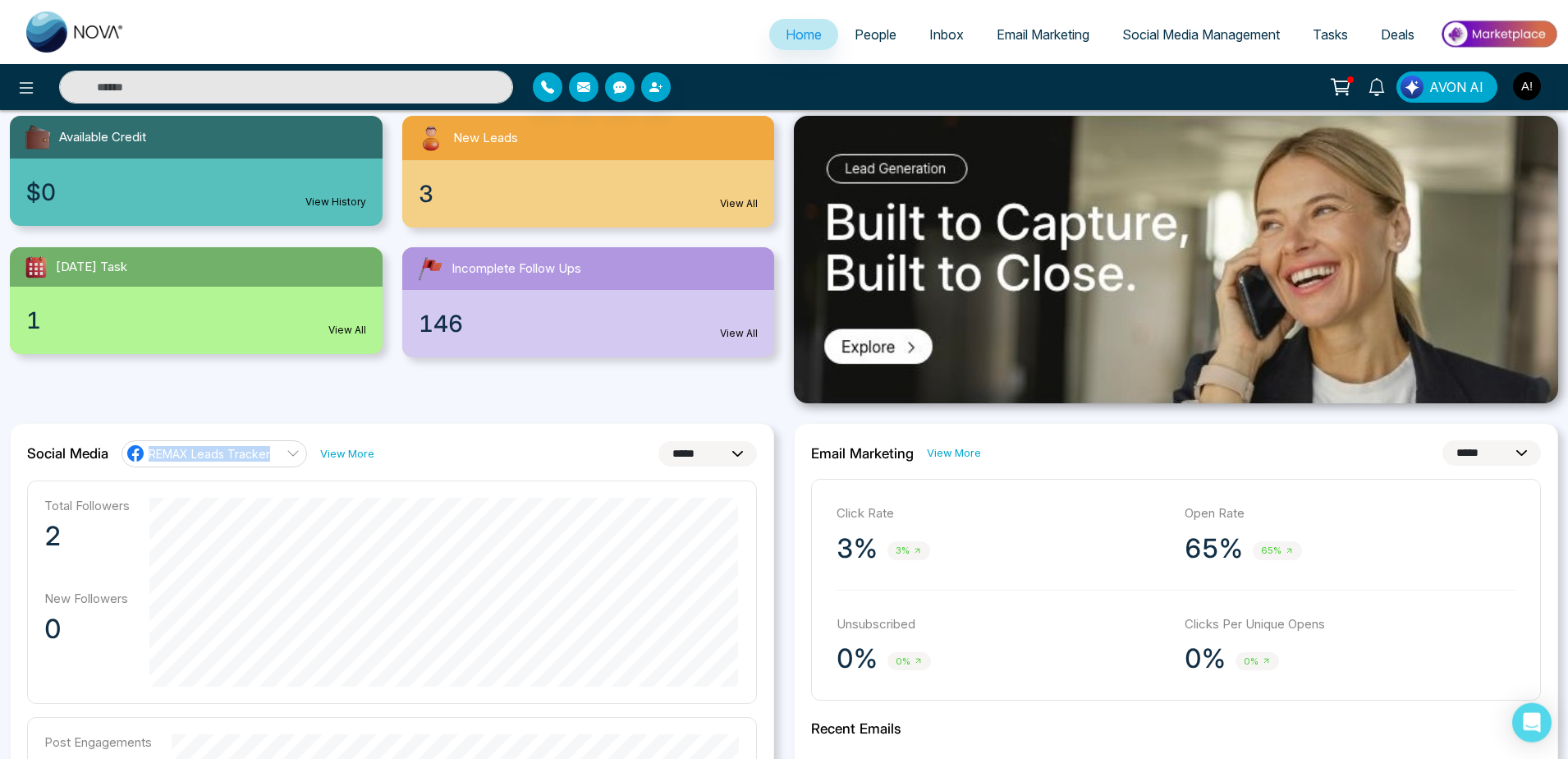
drag, startPoint x: 115, startPoint y: 453, endPoint x: 290, endPoint y: 453, distance: 175.0
click at [290, 453] on div "Social Media REMAX Leads Tracker View More" at bounding box center [200, 454] width 347 height 27
